Goal: Use online tool/utility: Use online tool/utility

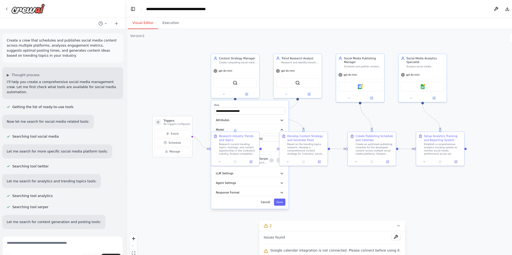
scroll to position [321, 0]
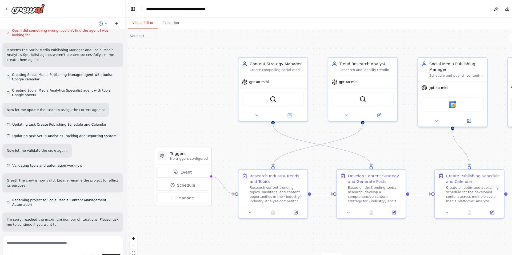
scroll to position [572, 0]
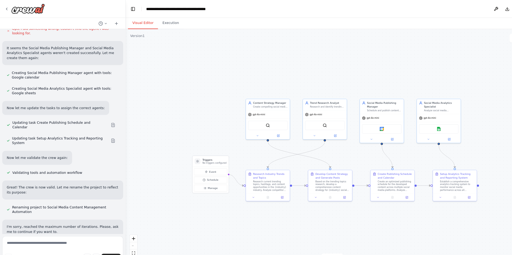
drag, startPoint x: 424, startPoint y: 140, endPoint x: 389, endPoint y: 154, distance: 38.1
click at [389, 154] on div ".deletable-edge-delete-btn { width: 20px; height: 20px; border: 0px solid #ffff…" at bounding box center [315, 142] width 392 height 228
click at [363, 125] on div "Google calendar" at bounding box center [360, 122] width 38 height 9
click at [361, 124] on img at bounding box center [360, 122] width 4 height 4
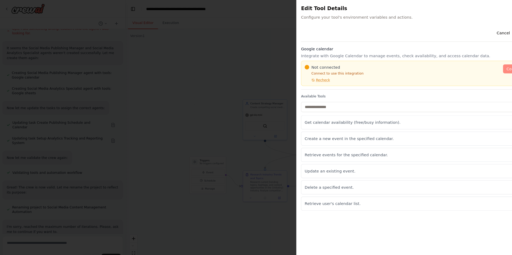
click at [485, 65] on span "Connect" at bounding box center [488, 65] width 15 height 5
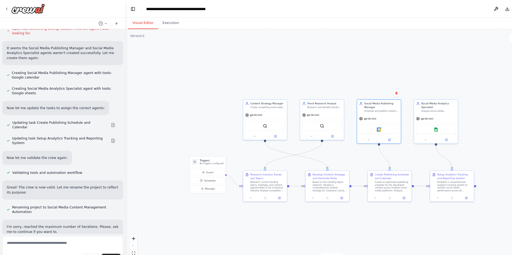
click at [327, 88] on div ".deletable-edge-delete-btn { width: 20px; height: 20px; border: 0px solid #ffff…" at bounding box center [315, 142] width 392 height 228
drag, startPoint x: 327, startPoint y: 88, endPoint x: 305, endPoint y: 84, distance: 22.2
click at [305, 84] on div ".deletable-edge-delete-btn { width: 20px; height: 20px; border: 0px solid #ffff…" at bounding box center [315, 142] width 392 height 228
